Goal: Task Accomplishment & Management: Complete application form

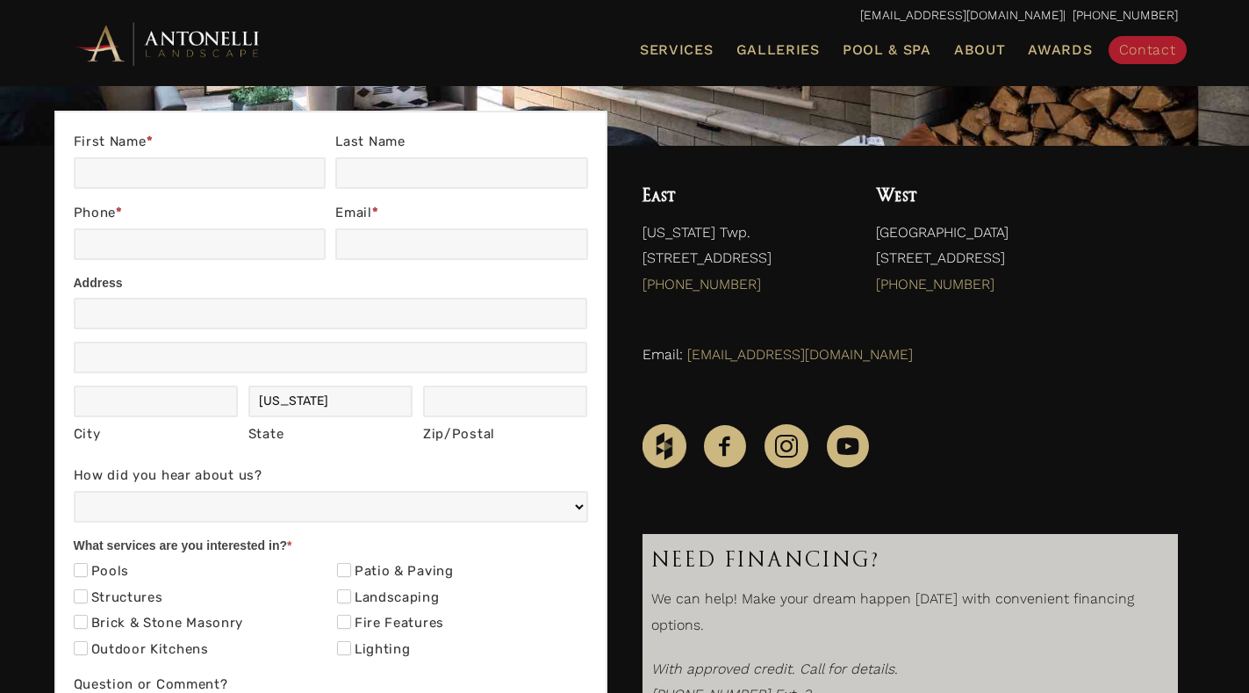
scroll to position [351, 0]
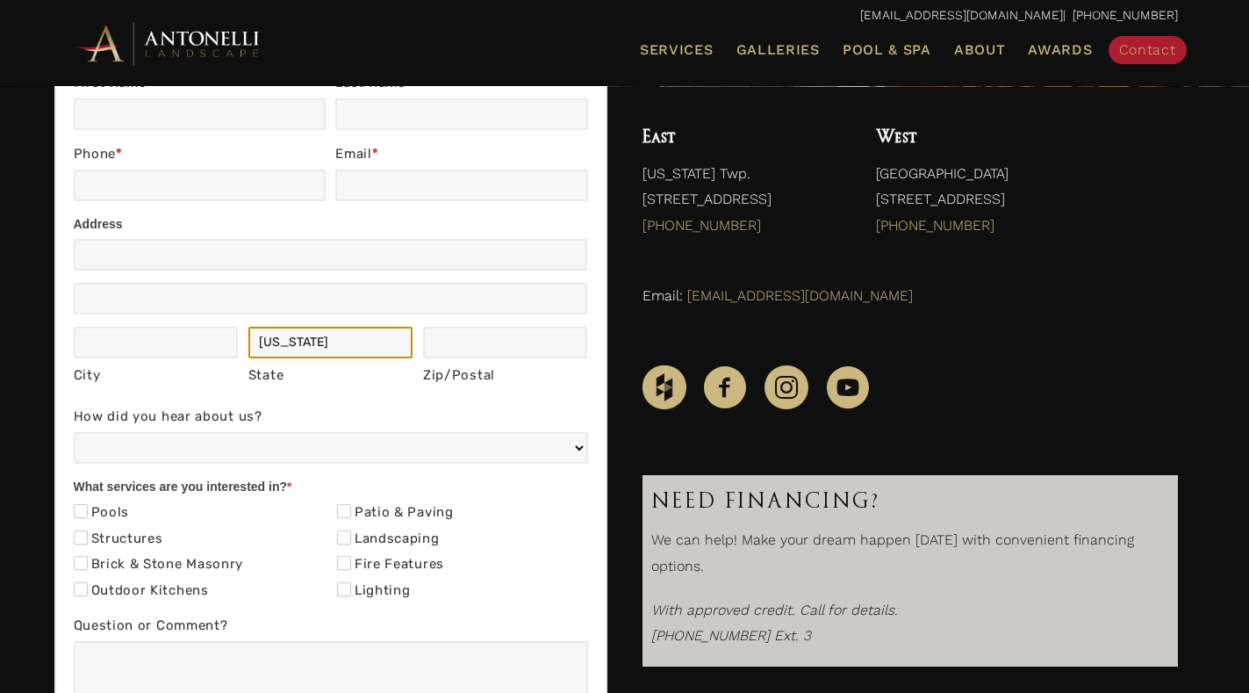
click at [363, 331] on input "[US_STATE]" at bounding box center [330, 343] width 165 height 32
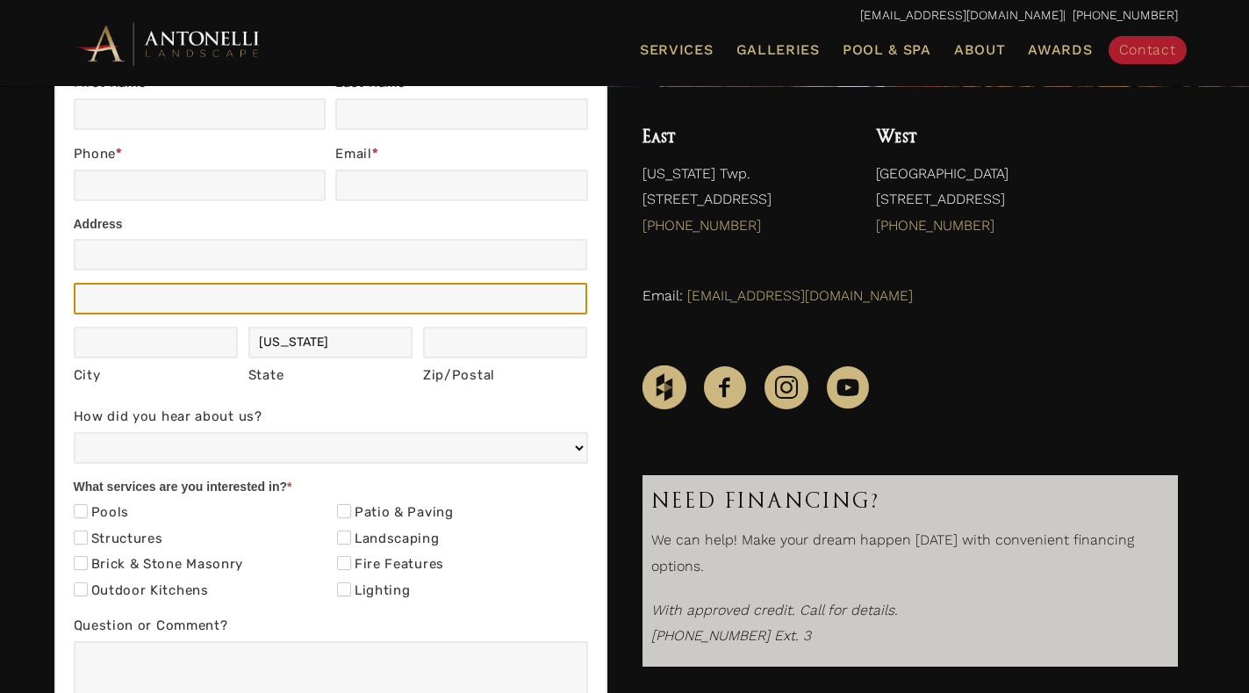
click at [385, 290] on input "Address" at bounding box center [331, 299] width 514 height 32
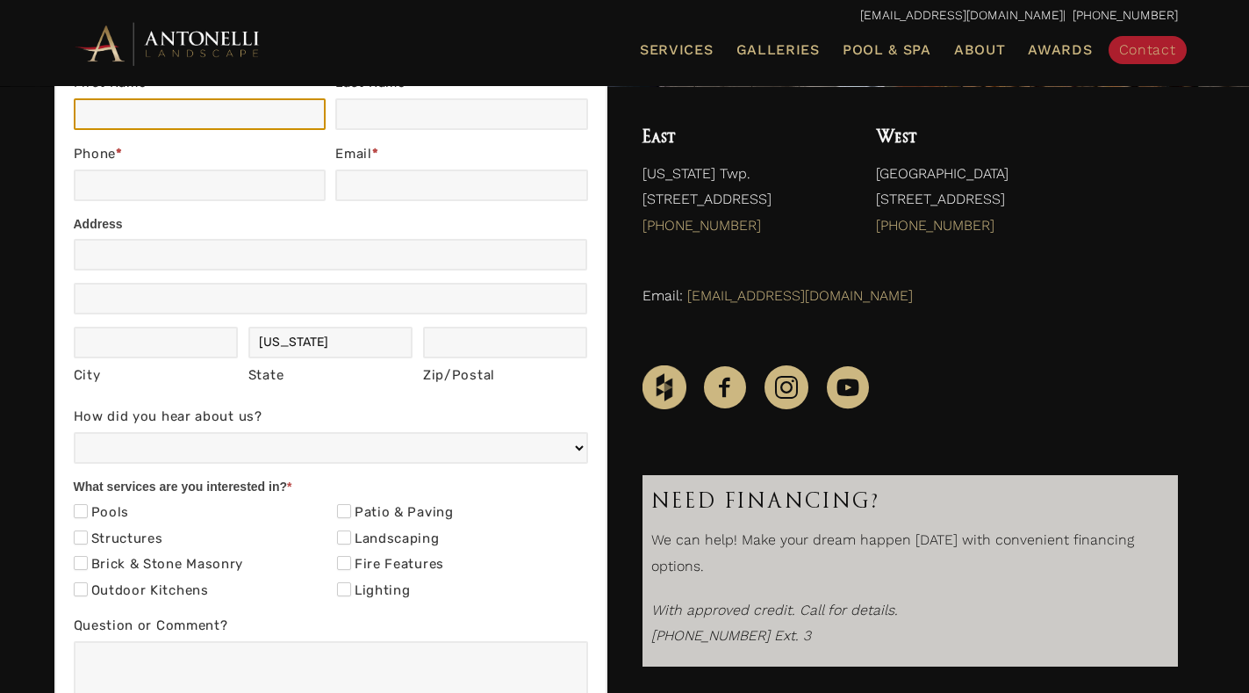
type input "[PERSON_NAME]"
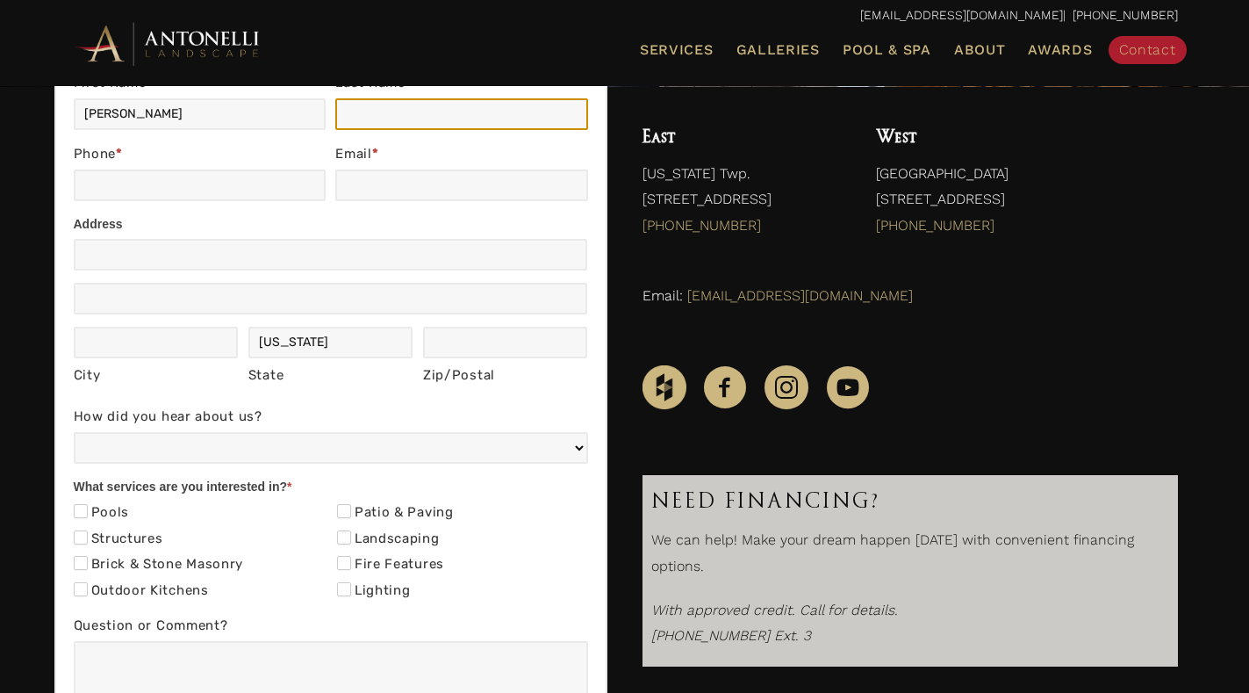
type input "[PERSON_NAME]"
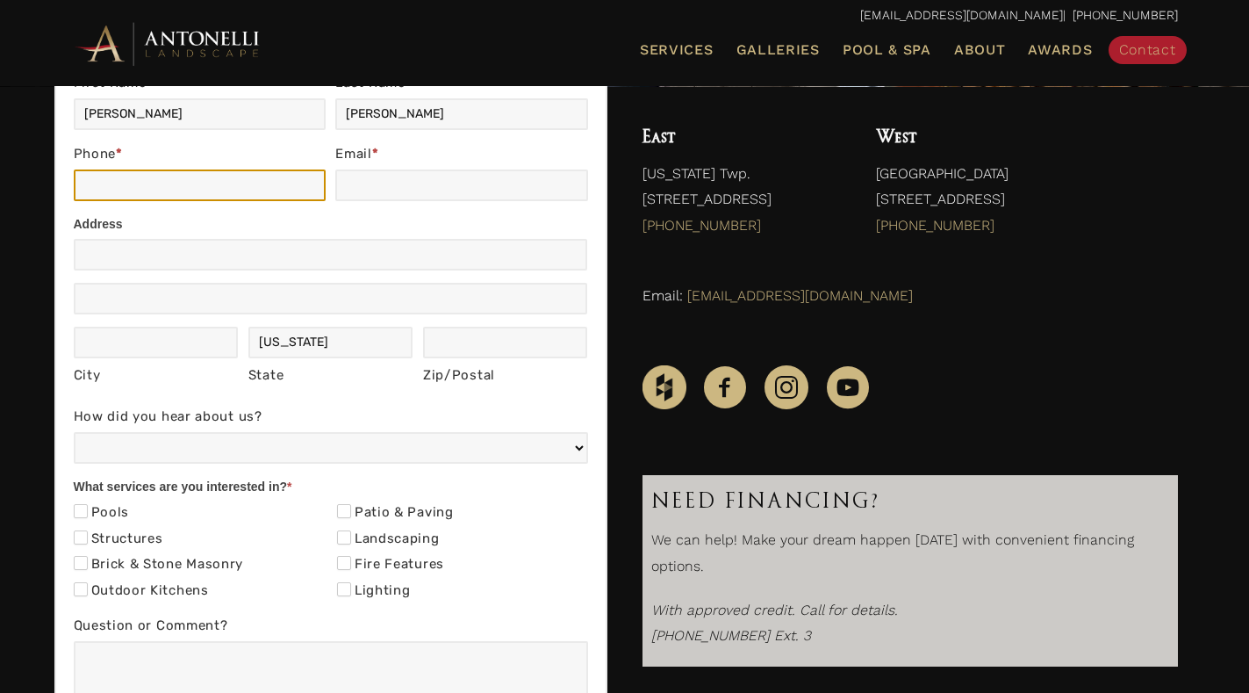
type input "2356895054"
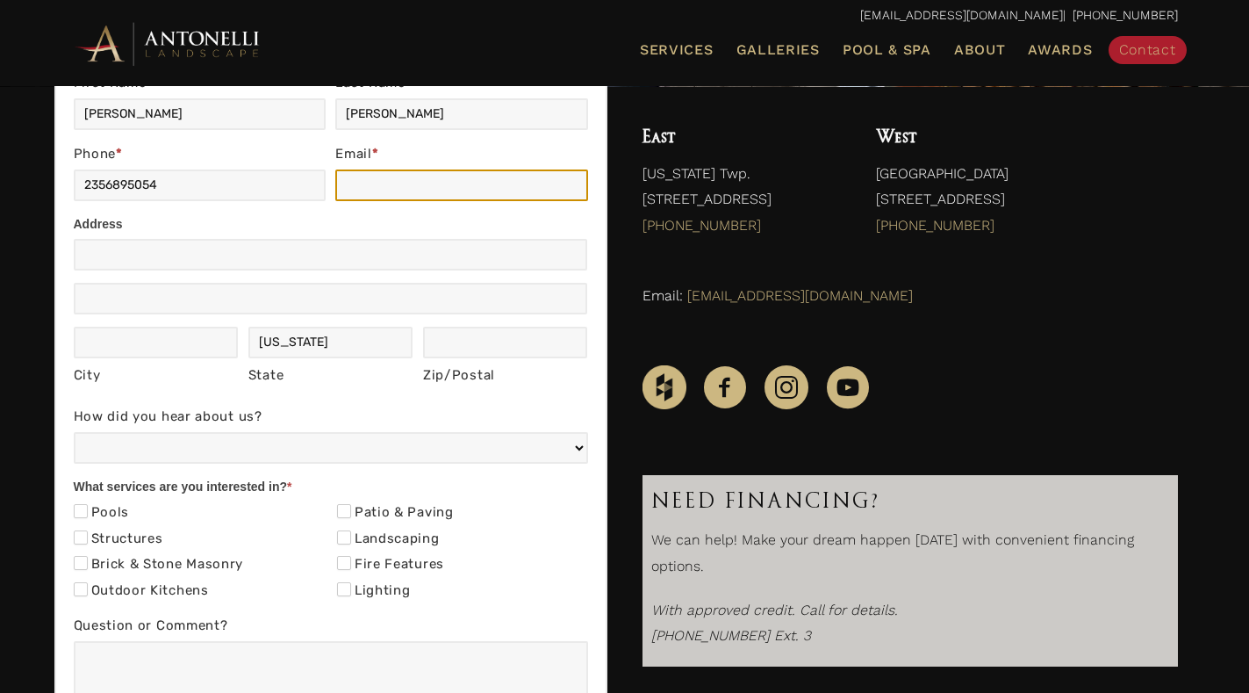
type input "[EMAIL_ADDRESS][DOMAIN_NAME]"
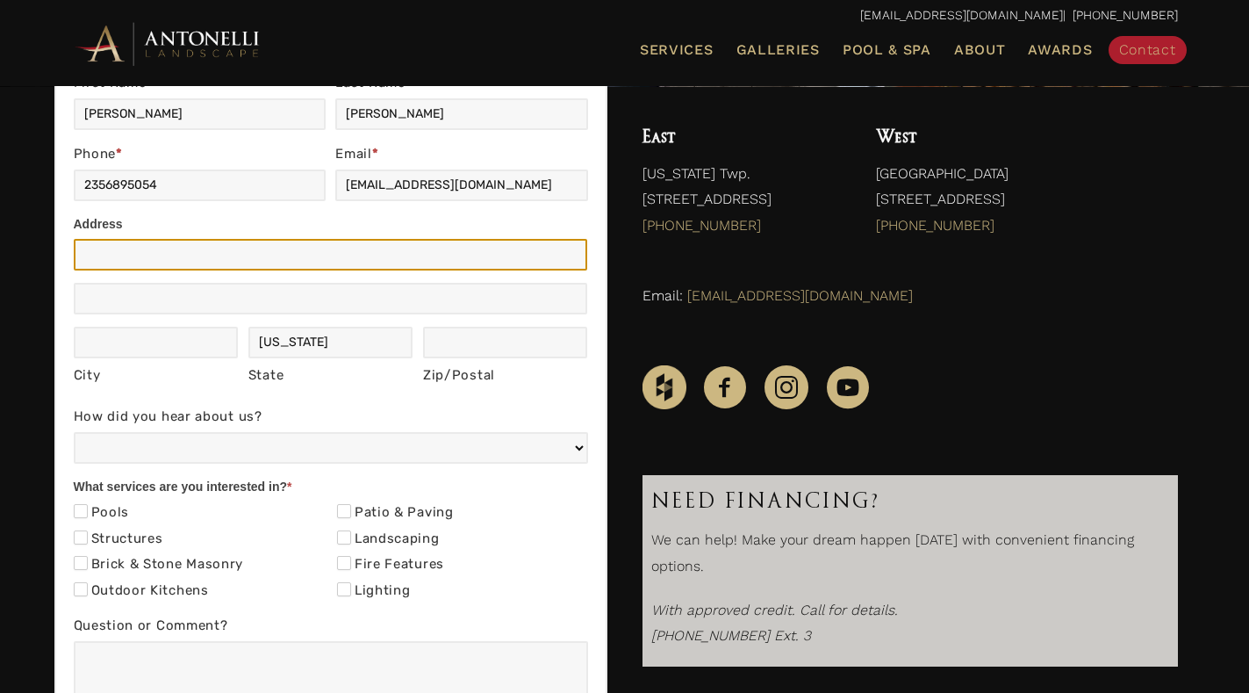
type input "[GEOGRAPHIC_DATA]"
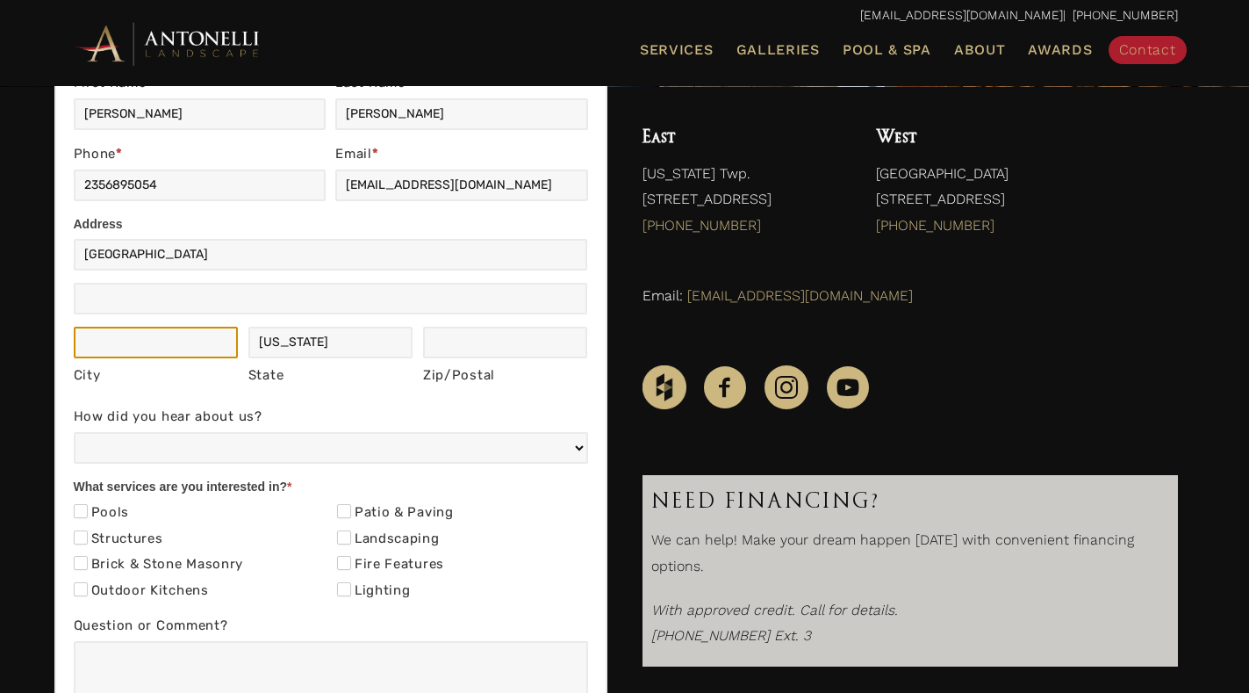
type input "[US_STATE]"
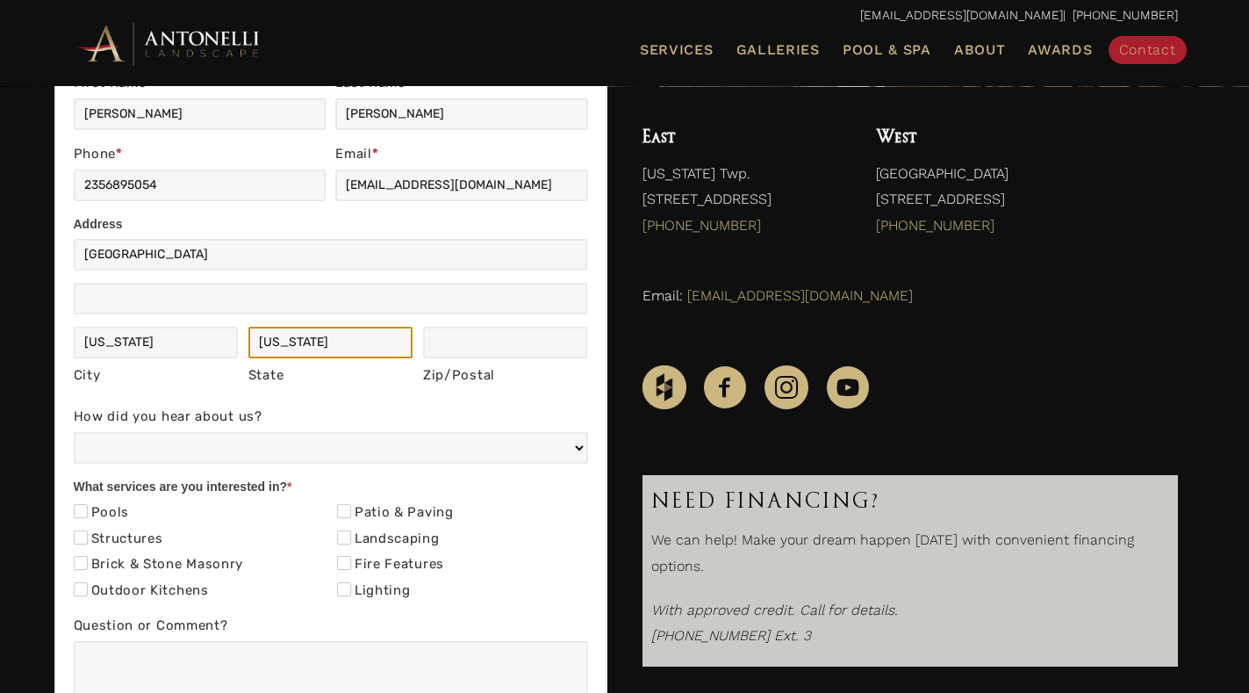
type input "[US_STATE]"
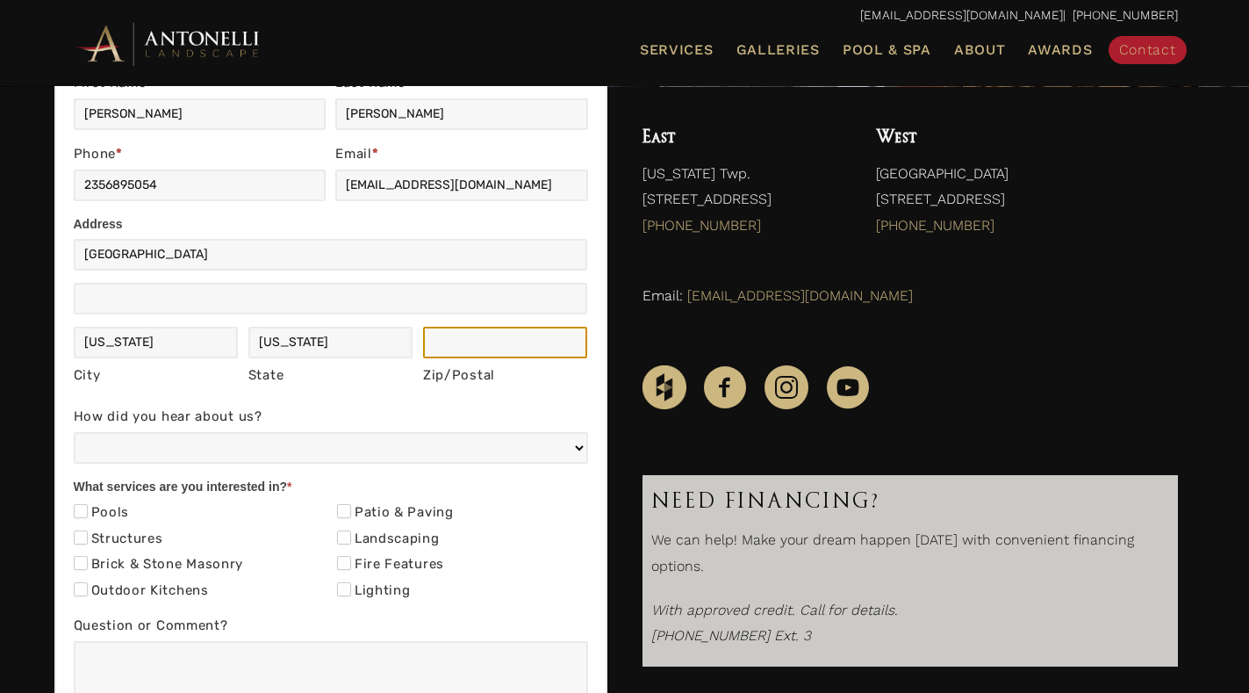
type input "11111"
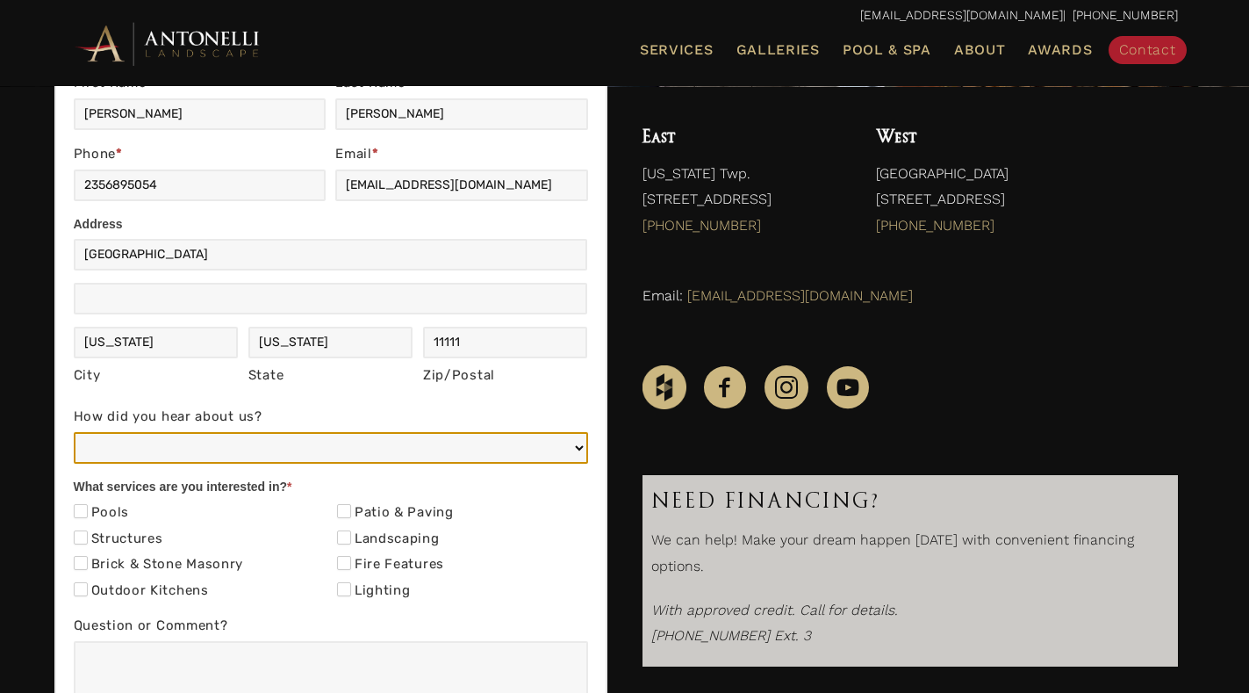
click at [234, 449] on select "Web/Google Search Social Media (e.g. Facebook, Instagram, LinkedIn) Referral (F…" at bounding box center [331, 448] width 514 height 32
select select "Other"
click at [74, 432] on select "Web/Google Search Social Media (e.g. Facebook, Instagram, LinkedIn) Referral (F…" at bounding box center [331, 448] width 514 height 32
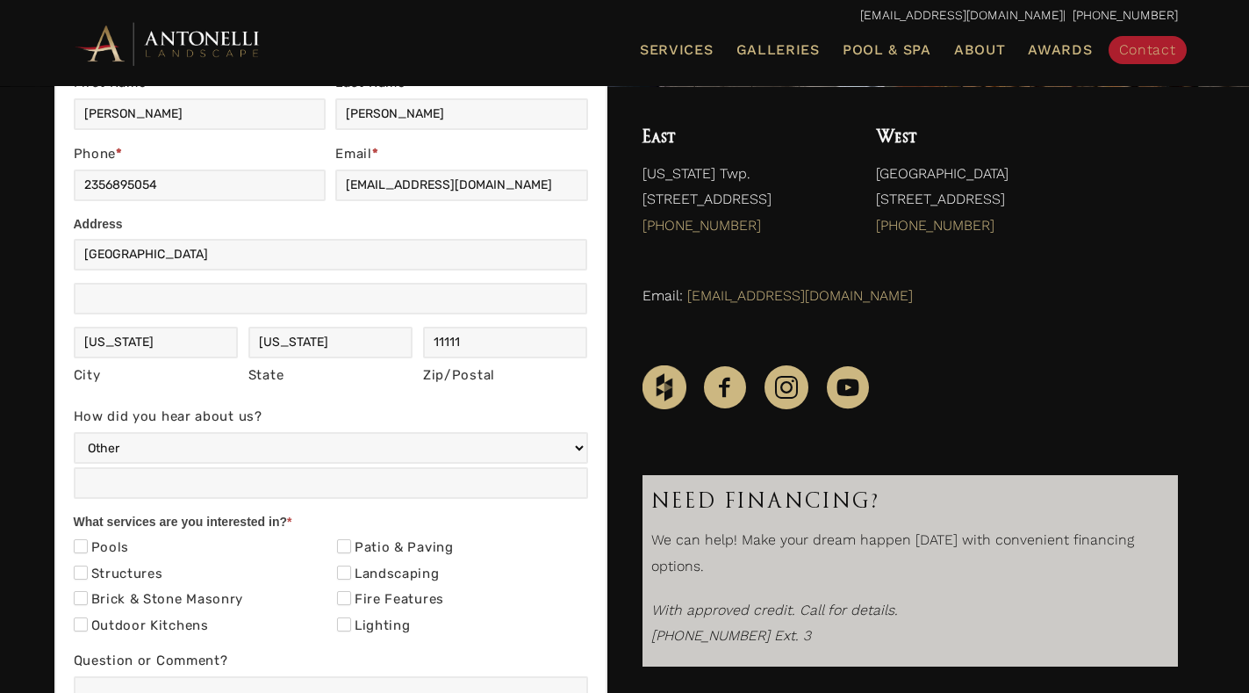
click at [133, 556] on div "Pools" at bounding box center [199, 549] width 251 height 26
click at [120, 591] on div "Brick & Stone Masonry" at bounding box center [199, 601] width 251 height 26
click at [119, 592] on label "Brick & Stone Masonry" at bounding box center [159, 600] width 170 height 18
click at [88, 592] on input "Brick & Stone Masonry" at bounding box center [81, 598] width 14 height 14
checkbox input "true"
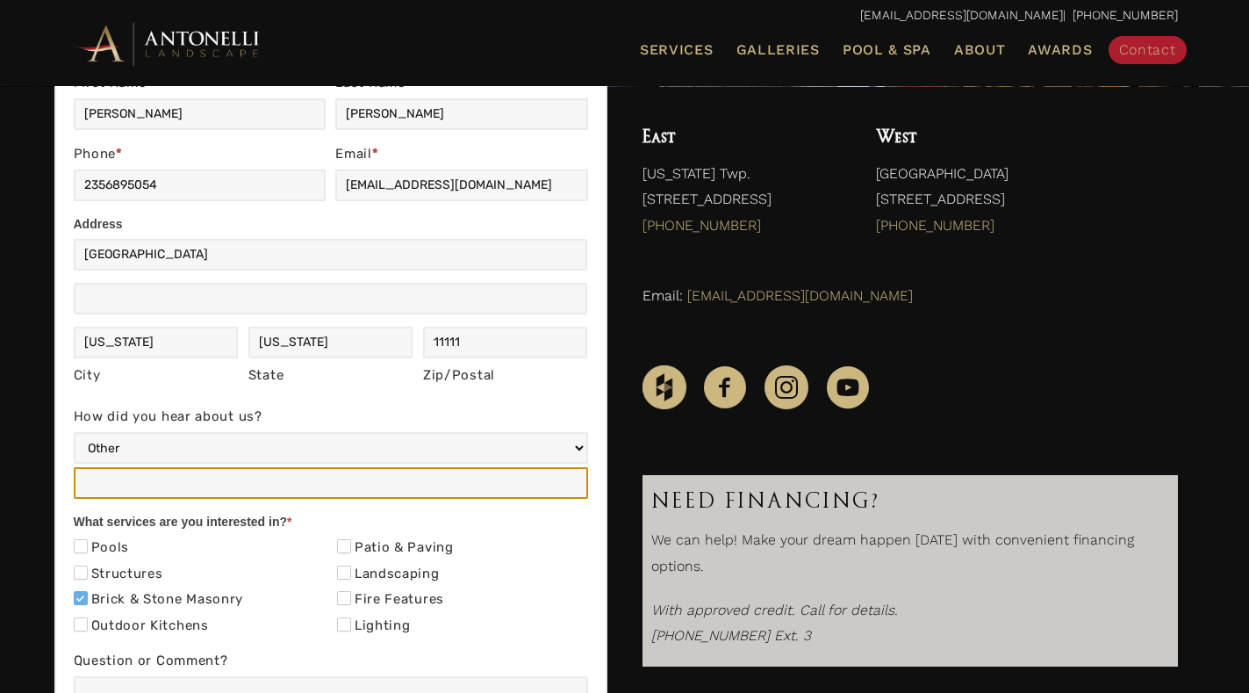
click at [193, 483] on input "How did you hear about us?" at bounding box center [331, 483] width 514 height 32
type input "other"
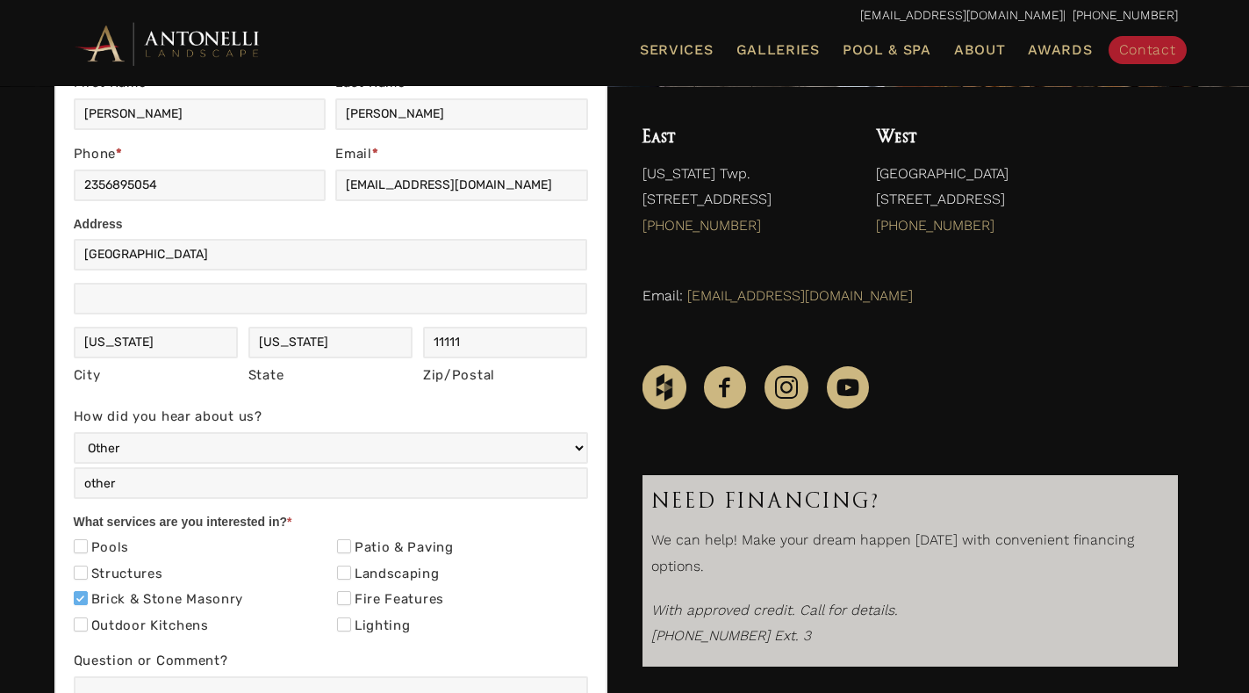
click at [357, 629] on label "Lighting" at bounding box center [374, 626] width 74 height 18
click at [351, 629] on input "Lighting" at bounding box center [344, 624] width 14 height 14
checkbox input "true"
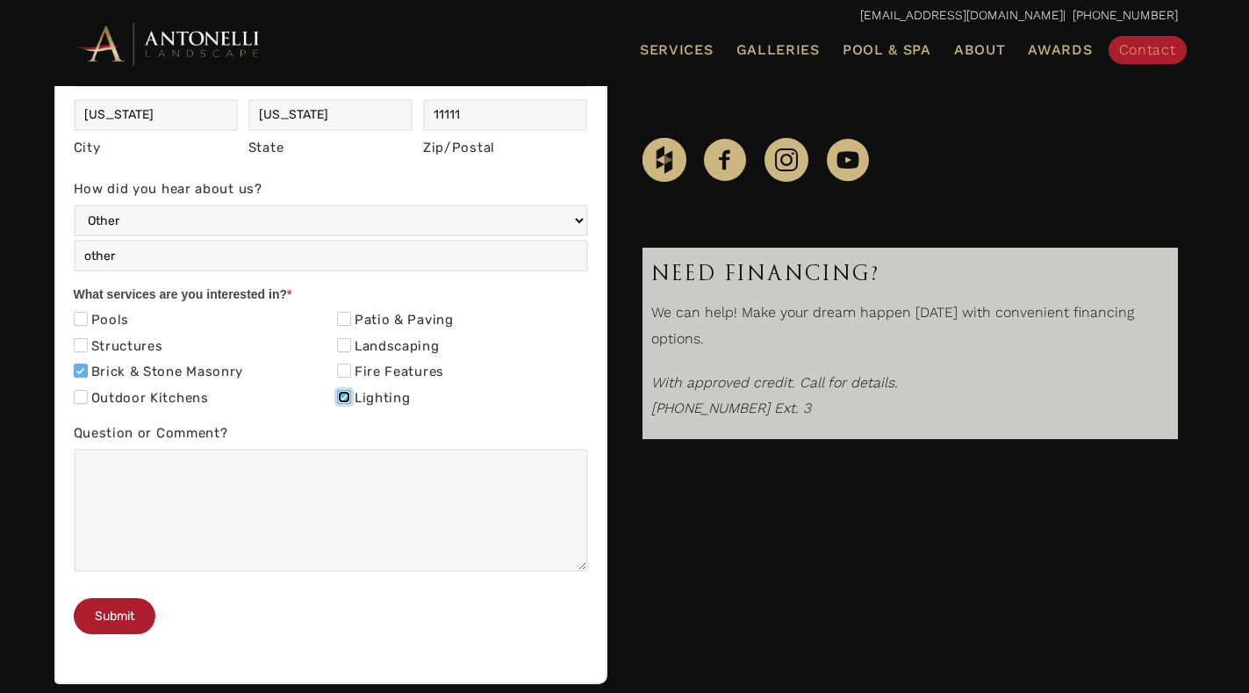
scroll to position [615, 0]
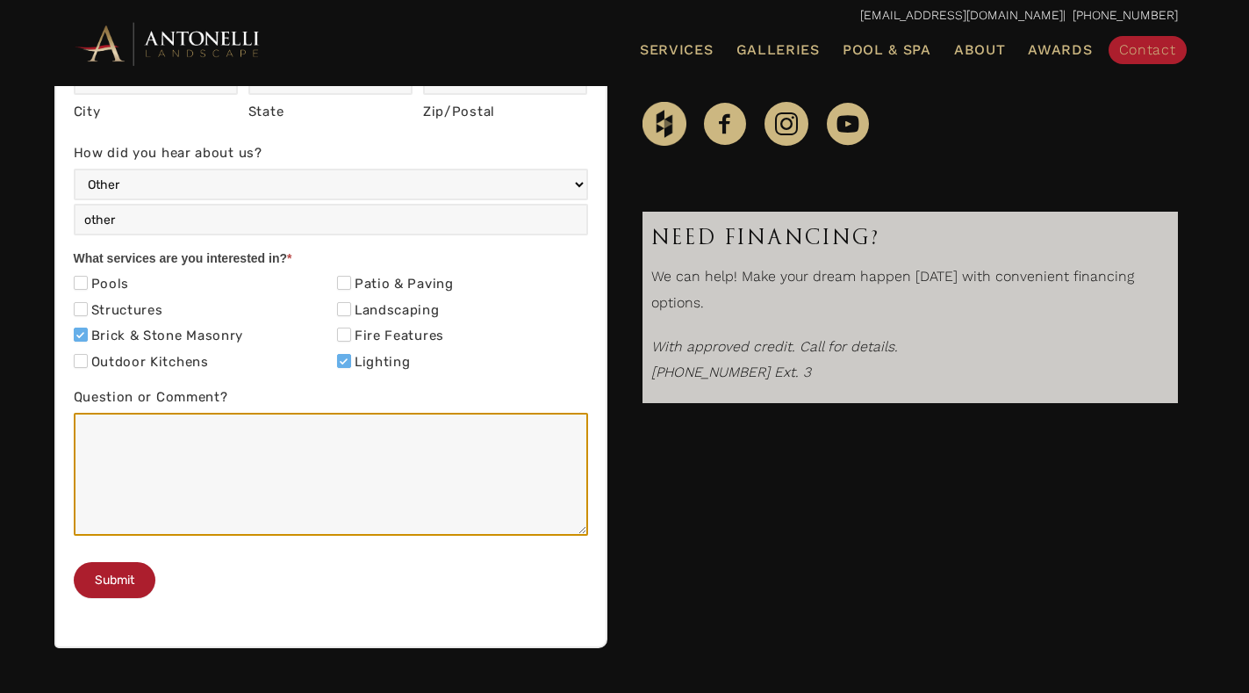
click at [303, 534] on textarea "Question or Comment?" at bounding box center [331, 474] width 514 height 123
paste textarea "Re: SEO Report Hello Good Morning, I was checking your website and see you have…"
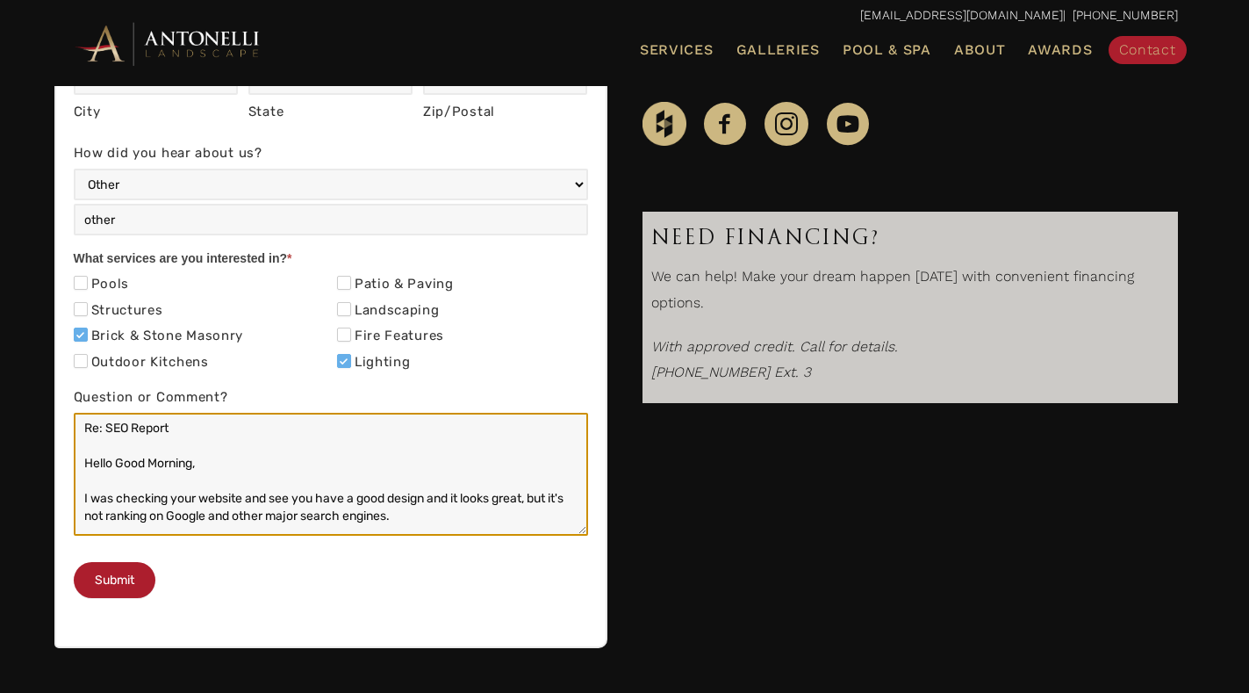
scroll to position [201, 0]
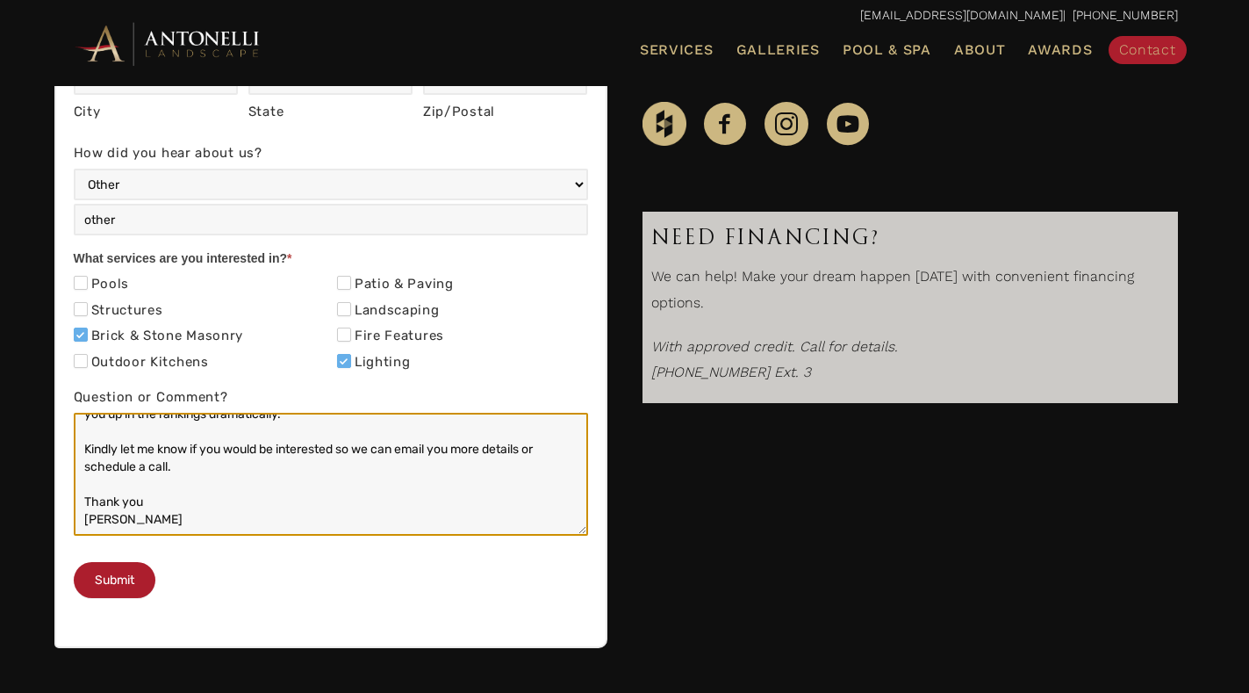
type textarea "Re: SEO Report Hello Good Morning, I was checking your website and see you have…"
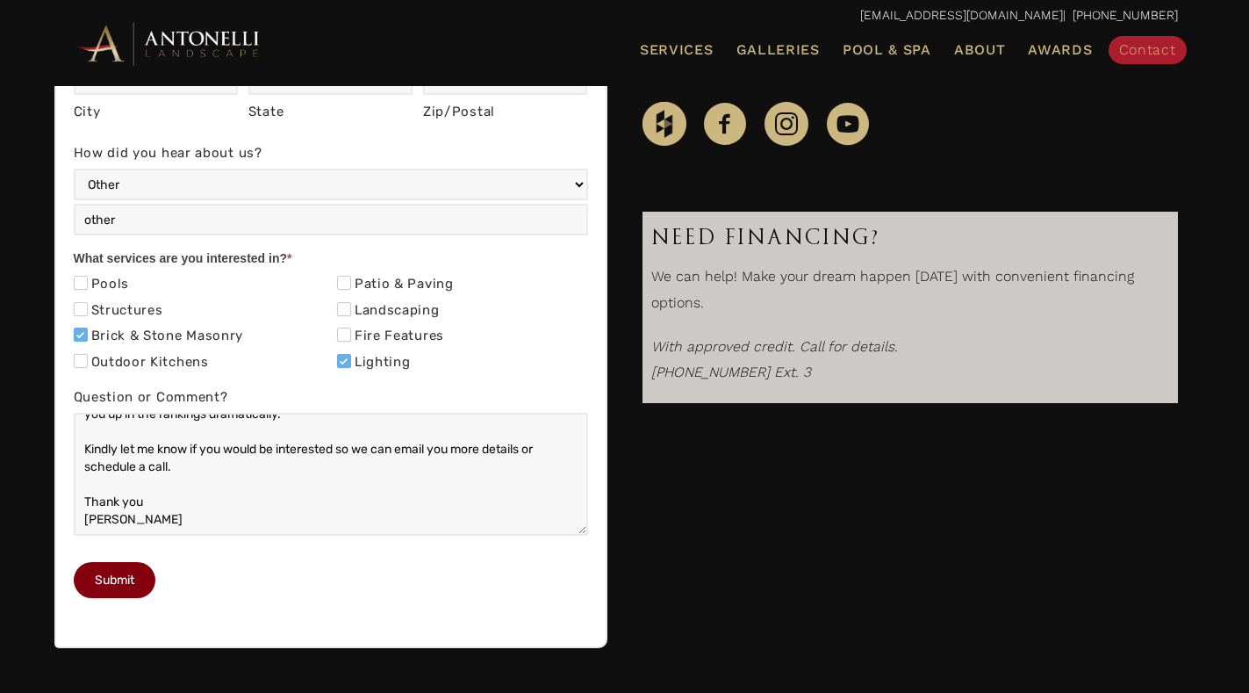
click at [115, 598] on button "Submit" at bounding box center [115, 580] width 82 height 36
